Goal: Transaction & Acquisition: Purchase product/service

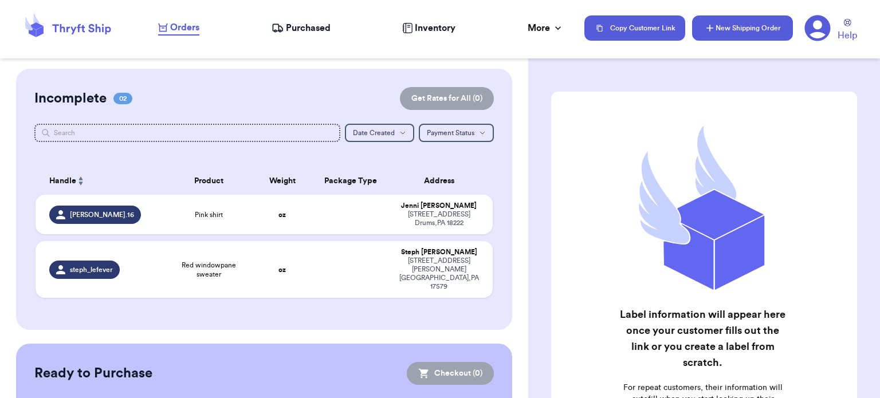
click at [734, 24] on button "New Shipping Order" at bounding box center [742, 27] width 101 height 25
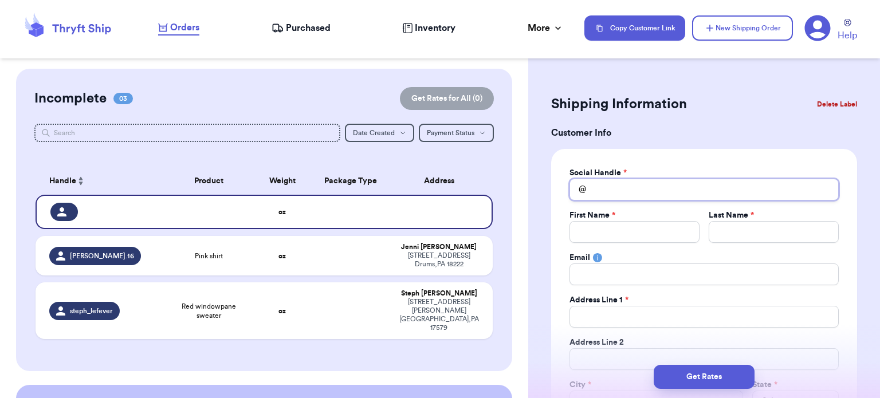
click at [607, 198] on input "Total Amount Paid" at bounding box center [704, 190] width 269 height 22
type input "m"
type input "ma"
type input "mar"
type input "mare"
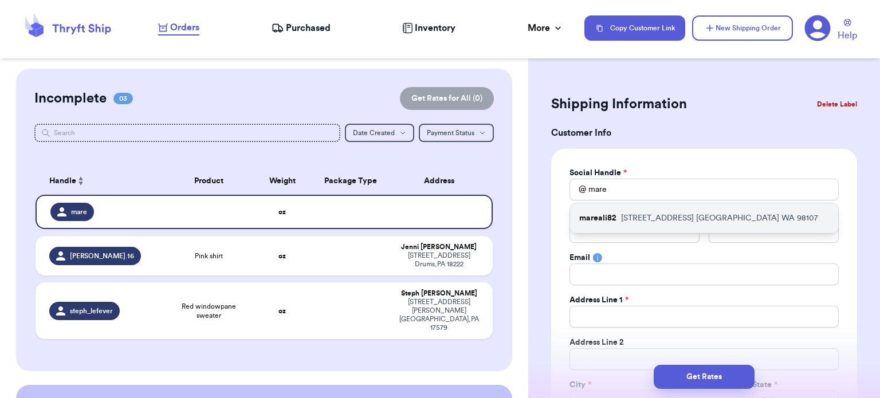
click at [615, 220] on p "mareali82" at bounding box center [598, 218] width 37 height 11
type input "mareali82"
type input "[PERSON_NAME]"
type input "[EMAIL_ADDRESS][DOMAIN_NAME]"
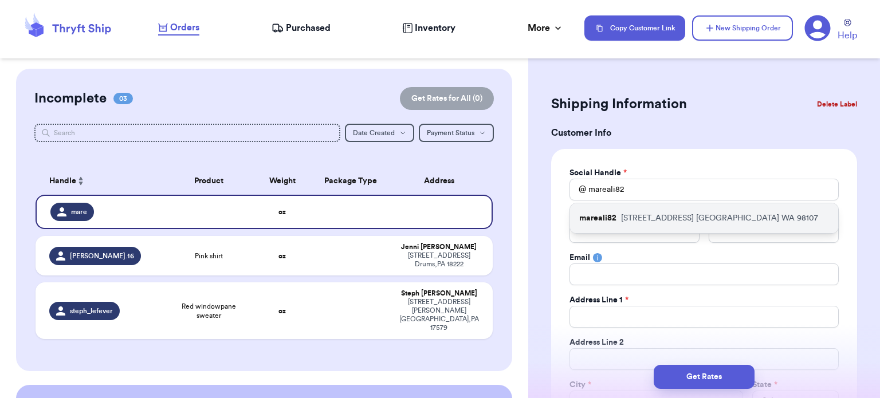
type input "[STREET_ADDRESS]"
type input "unit 422"
type input "[GEOGRAPHIC_DATA]"
select select "WA"
type input "98107"
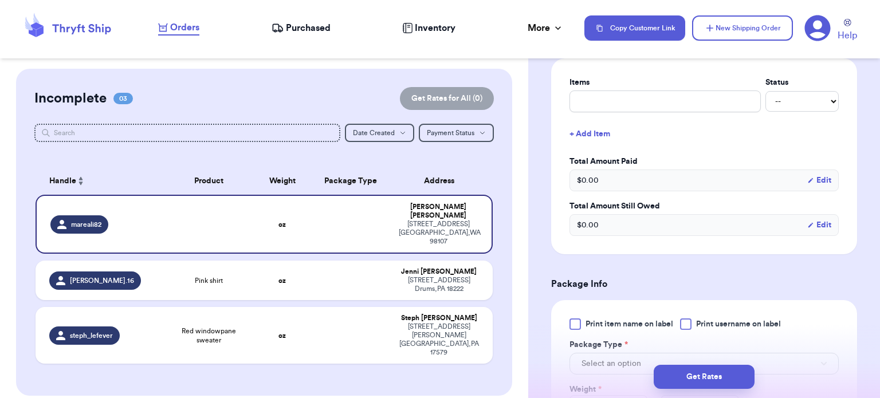
scroll to position [463, 0]
click at [715, 98] on input "text" at bounding box center [665, 100] width 191 height 22
type input "p"
type input "ps"
type input "p"
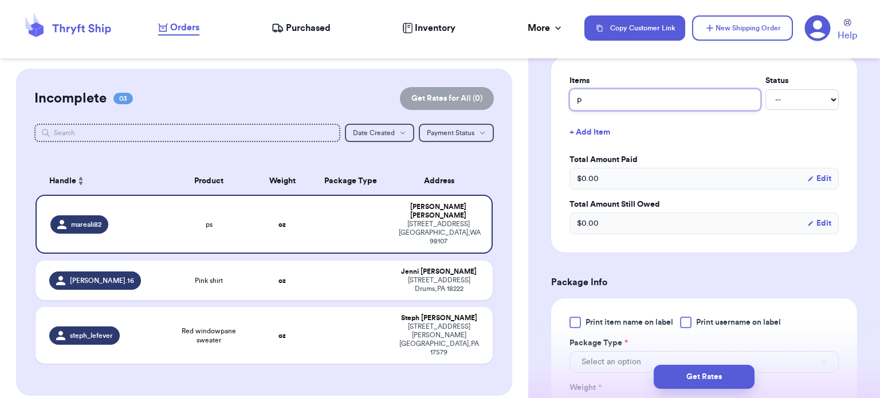
type input "pa"
type input "pan"
type input "pant"
type input "pants"
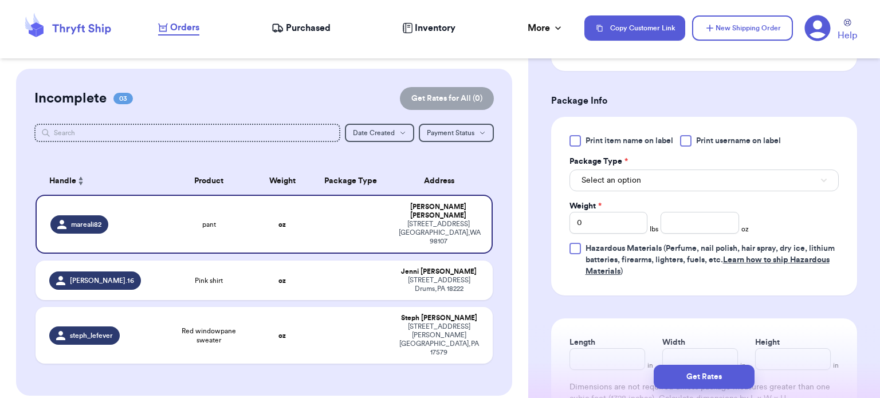
scroll to position [653, 0]
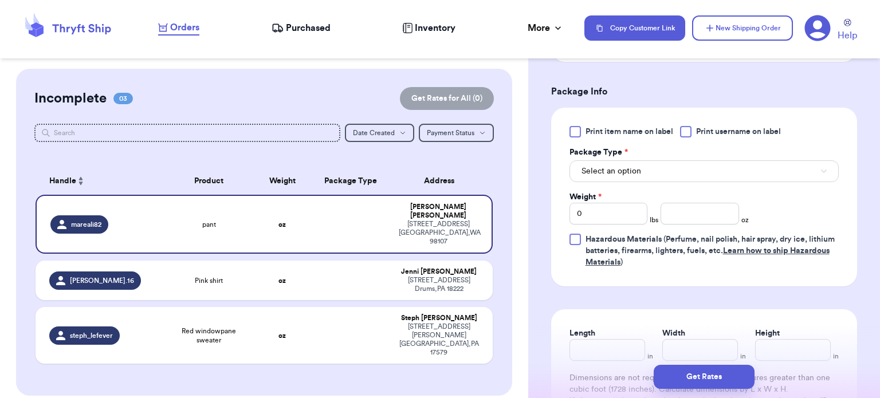
type input "pants"
click at [716, 174] on button "Select an option" at bounding box center [704, 172] width 269 height 22
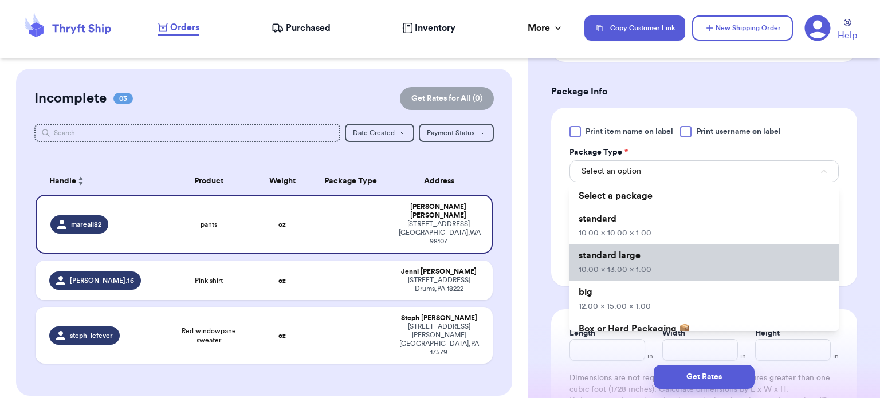
click at [699, 263] on li "standard large 10.00 x 13.00 x 1.00" at bounding box center [704, 262] width 269 height 37
type input "10"
type input "13"
type input "1"
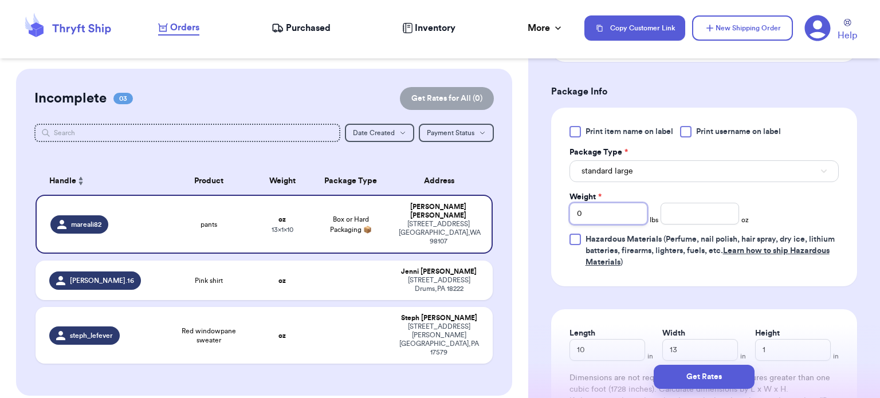
type input "1"
click at [691, 371] on button "Get Rates" at bounding box center [704, 377] width 101 height 24
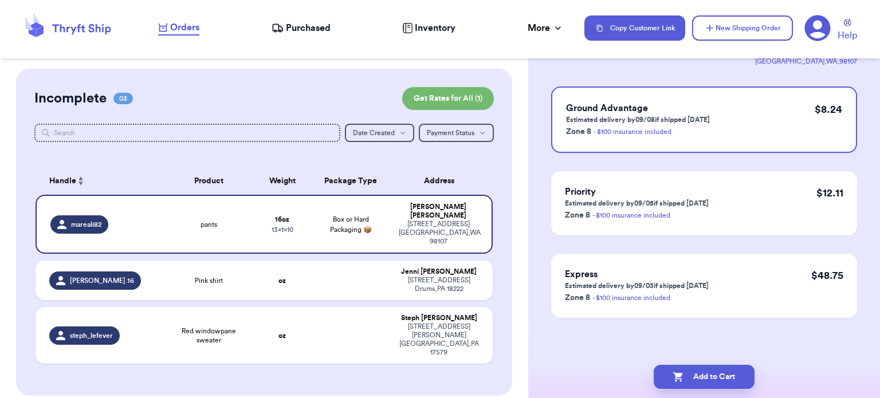
scroll to position [0, 0]
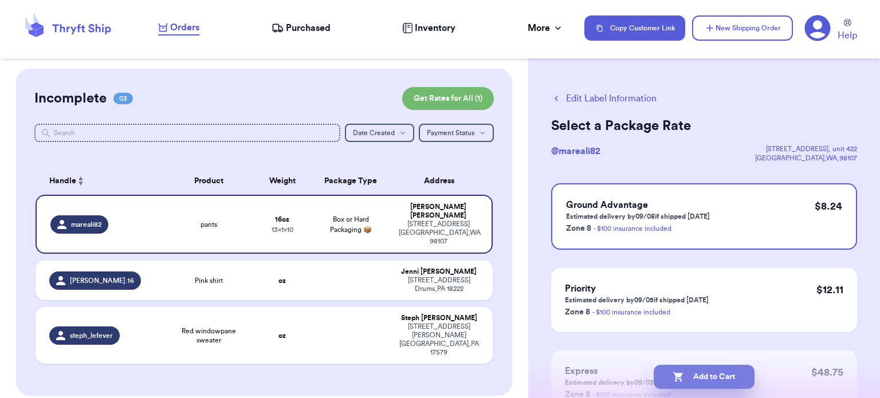
click at [715, 372] on button "Add to Cart" at bounding box center [704, 377] width 101 height 24
checkbox input "true"
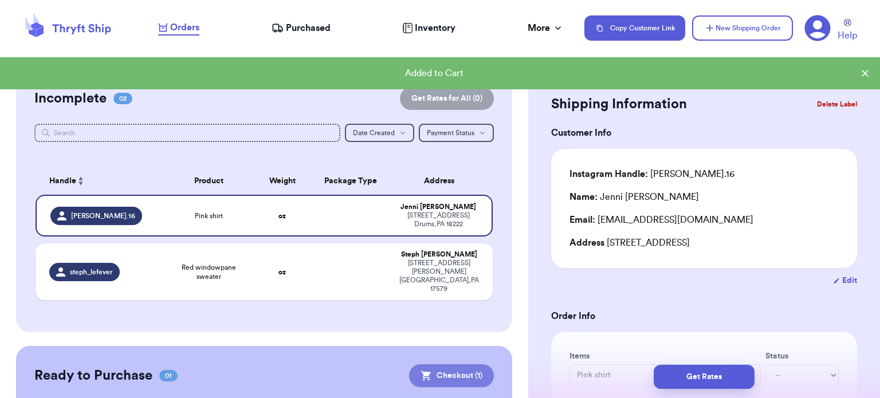
click at [456, 365] on button "Checkout ( 1 )" at bounding box center [451, 376] width 85 height 23
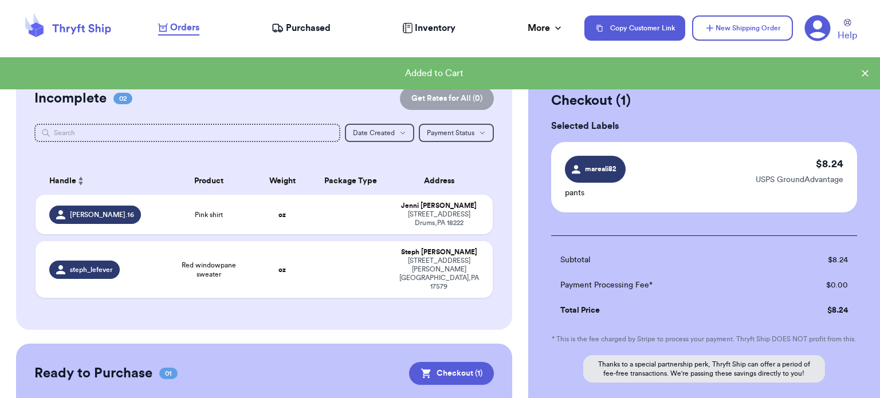
scroll to position [116, 0]
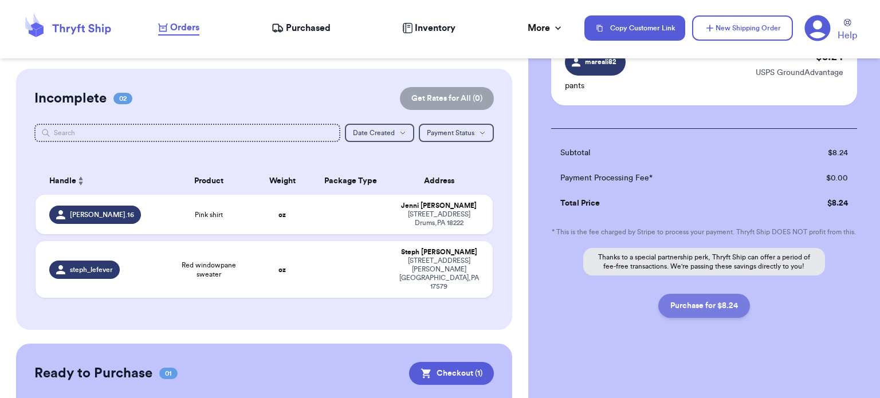
click at [692, 304] on button "Purchase for $8.24" at bounding box center [705, 306] width 92 height 24
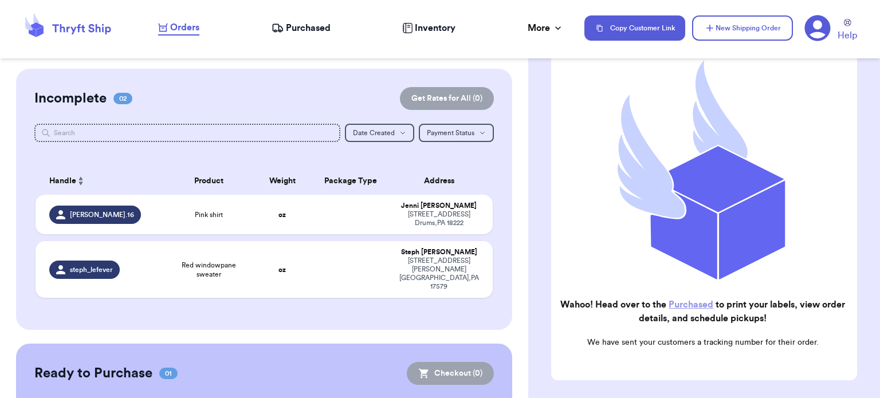
checkbox input "true"
click at [708, 300] on link "Purchased" at bounding box center [691, 304] width 45 height 9
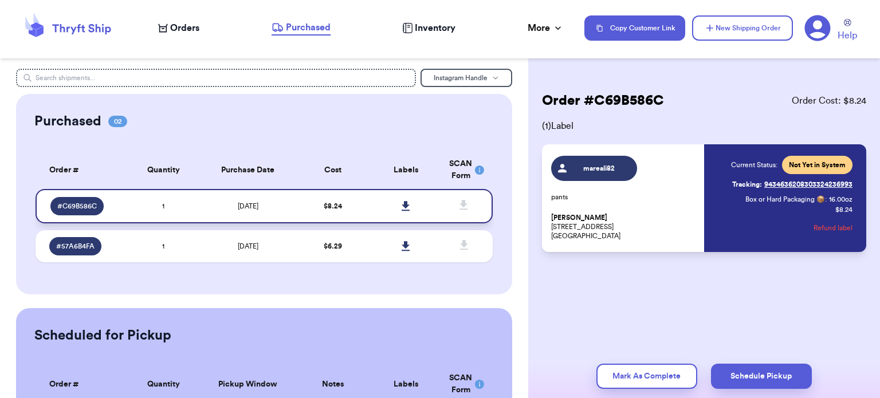
click at [402, 207] on icon at bounding box center [406, 206] width 8 height 10
